Goal: Obtain resource: Download file/media

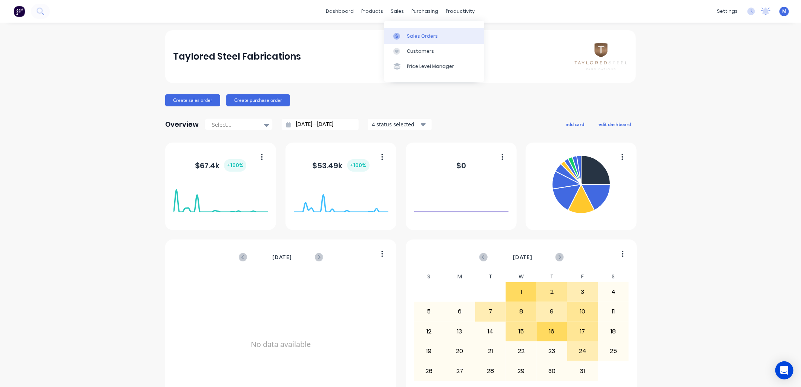
click at [405, 37] on link "Sales Orders" at bounding box center [434, 35] width 100 height 15
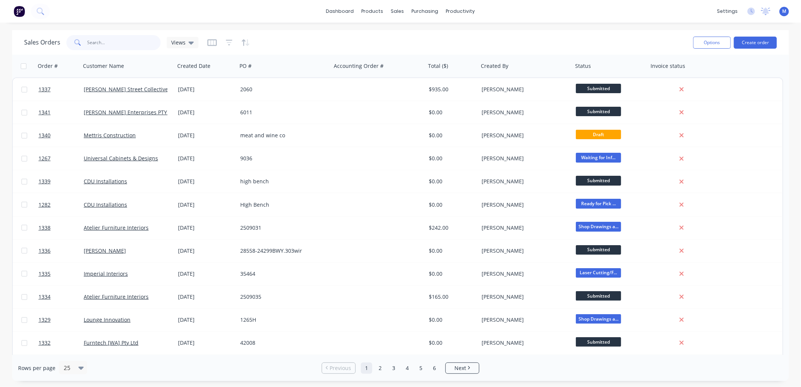
click at [117, 42] on input "text" at bounding box center [125, 42] width 74 height 15
type input "1311"
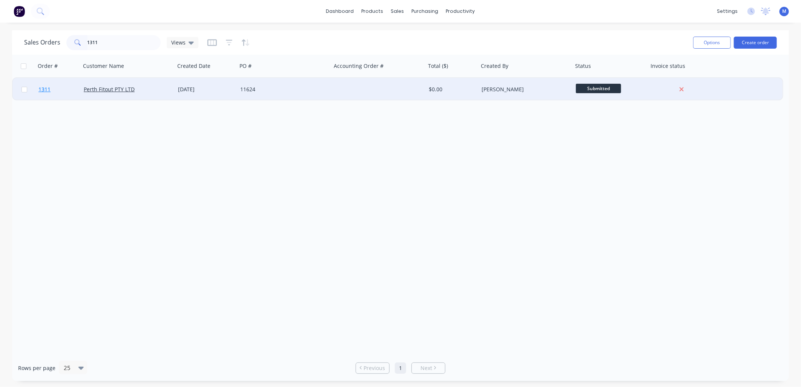
click at [46, 91] on span "1311" at bounding box center [44, 90] width 12 height 8
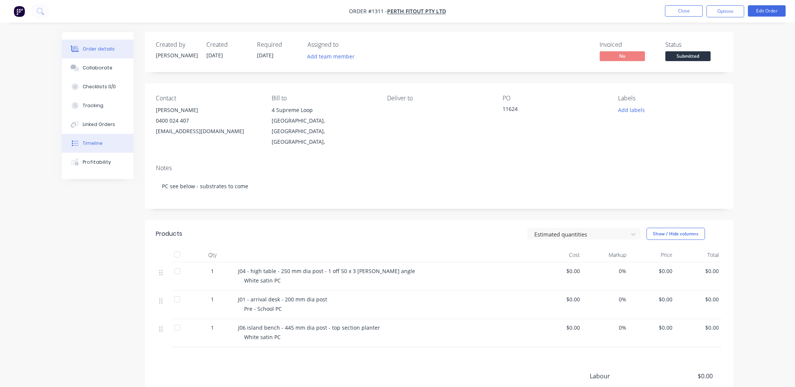
click at [93, 140] on div "Timeline" at bounding box center [93, 143] width 20 height 7
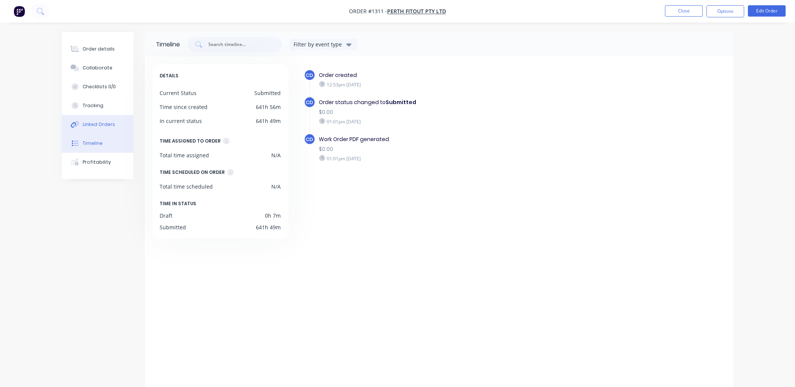
click at [97, 125] on div "Linked Orders" at bounding box center [99, 124] width 32 height 7
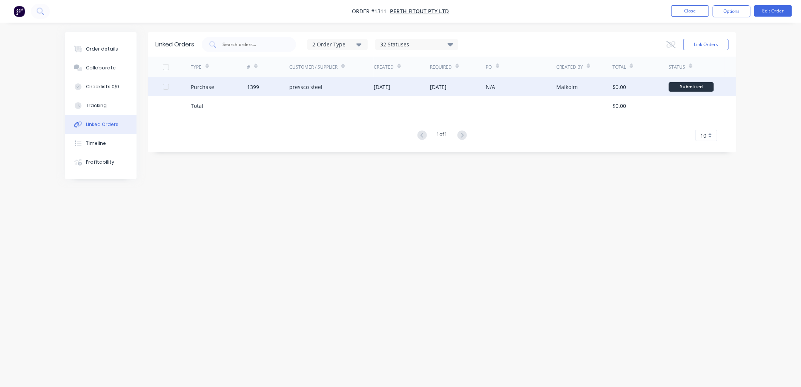
click at [390, 90] on div "23 Sep 2025" at bounding box center [382, 87] width 17 height 8
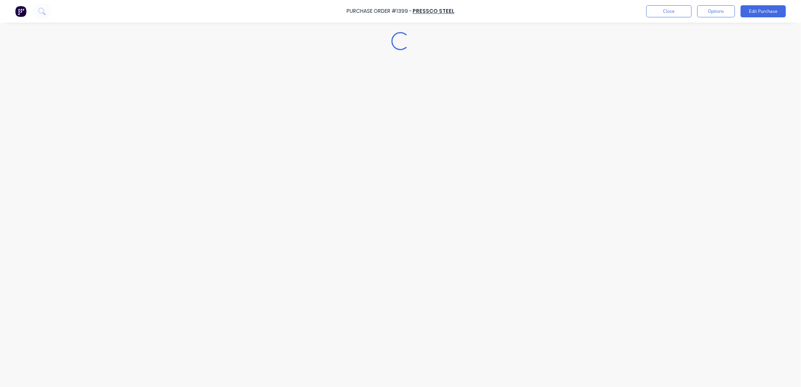
type textarea "x"
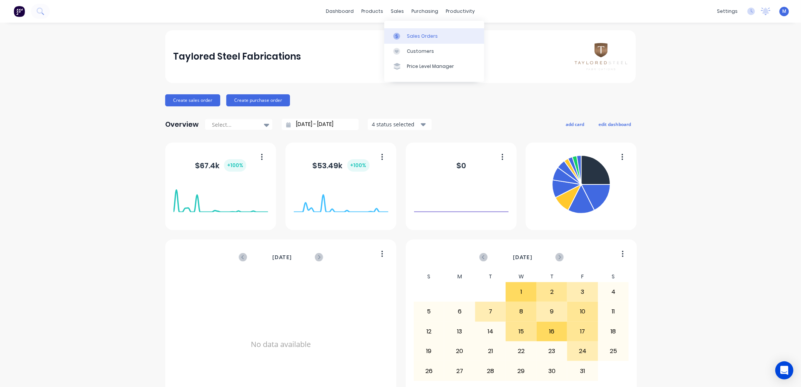
click at [401, 33] on div at bounding box center [398, 36] width 11 height 7
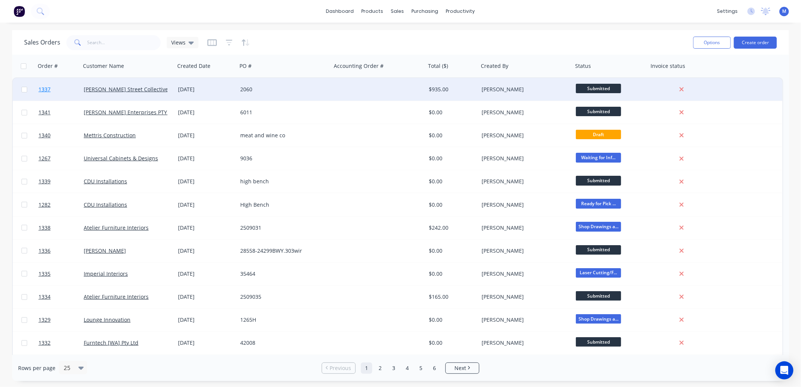
click at [48, 89] on span "1337" at bounding box center [44, 90] width 12 height 8
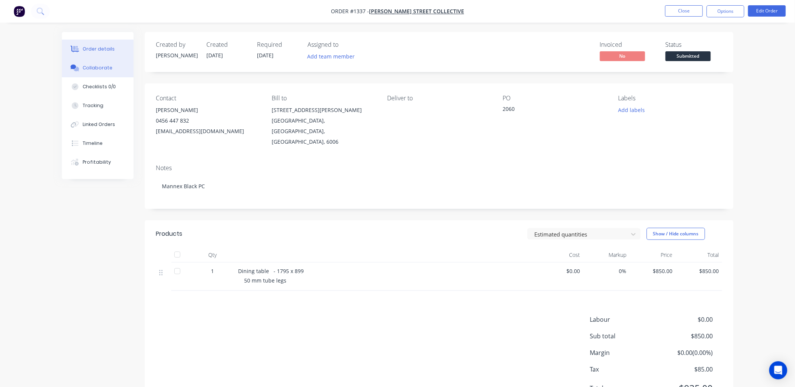
click at [99, 67] on div "Collaborate" at bounding box center [98, 68] width 30 height 7
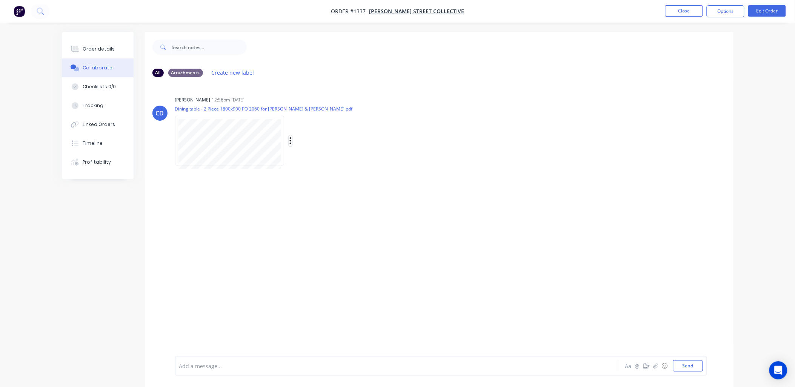
click at [289, 142] on icon "button" at bounding box center [290, 141] width 2 height 9
click at [313, 157] on button "Download" at bounding box center [340, 160] width 85 height 17
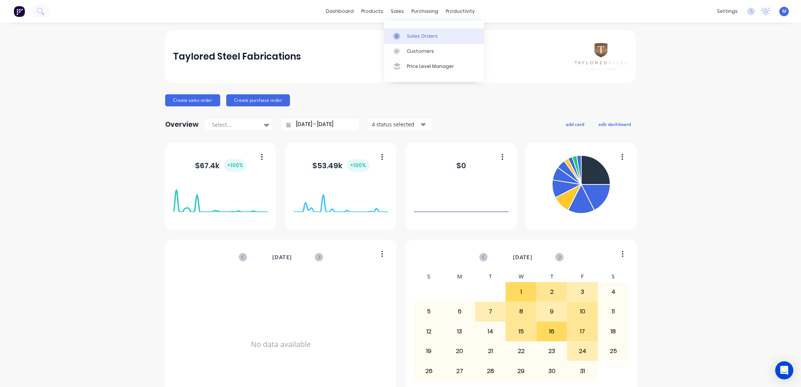
click at [407, 34] on div "Sales Orders" at bounding box center [422, 36] width 31 height 7
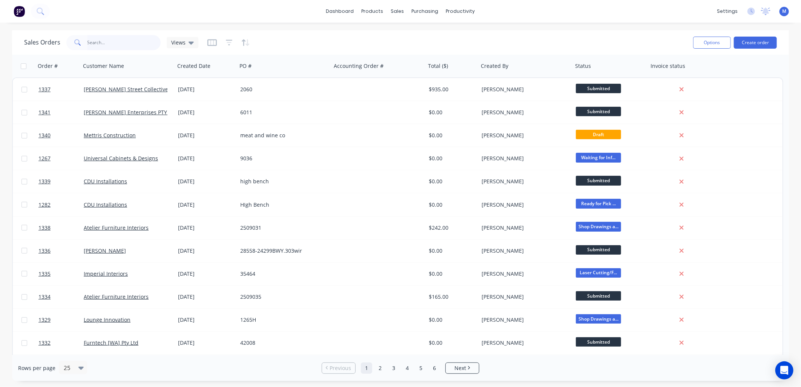
click at [100, 43] on input "text" at bounding box center [125, 42] width 74 height 15
type input "1311"
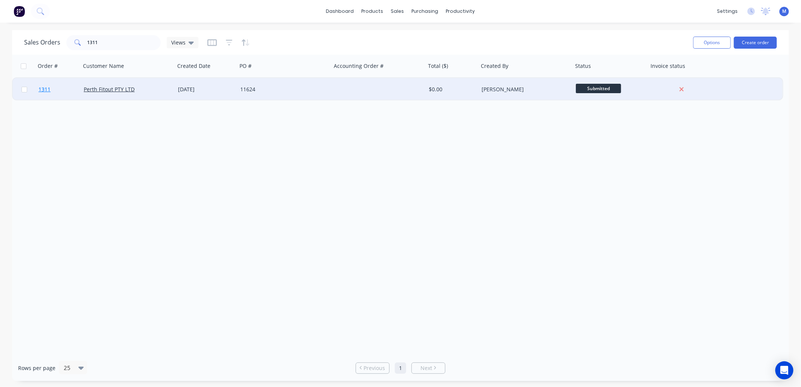
click at [45, 90] on span "1311" at bounding box center [44, 90] width 12 height 8
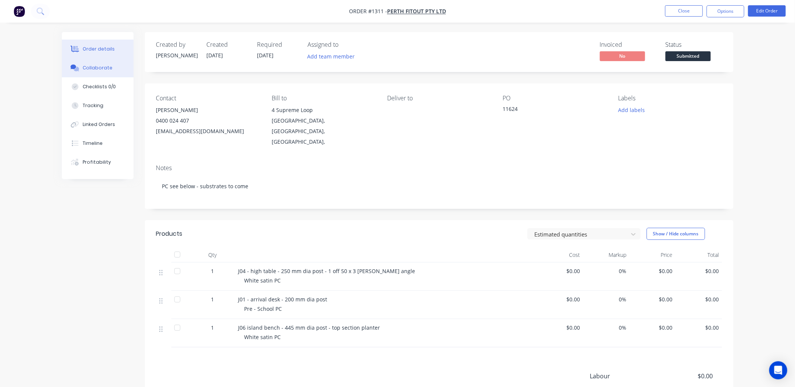
click at [94, 65] on div "Collaborate" at bounding box center [98, 68] width 30 height 7
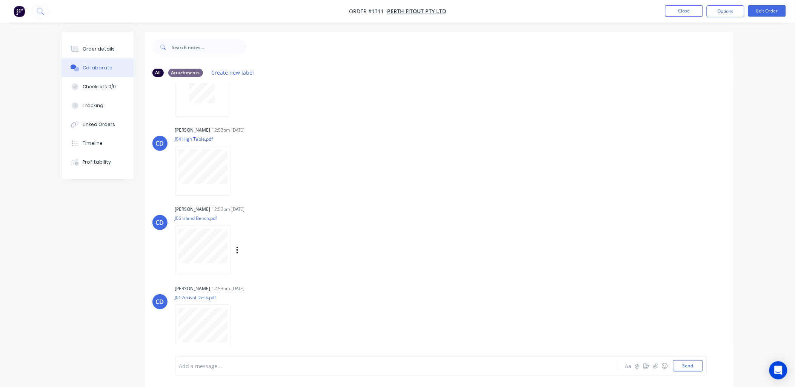
scroll to position [50, 0]
